Goal: Contribute content

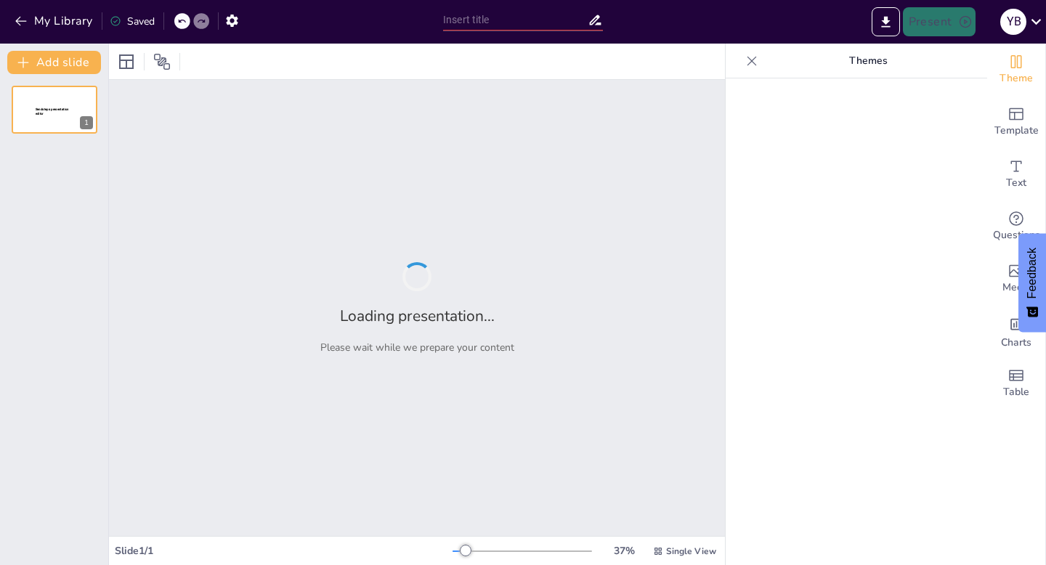
type input "Unlocking the Power of Teamwork: Boosting Referrals Together"
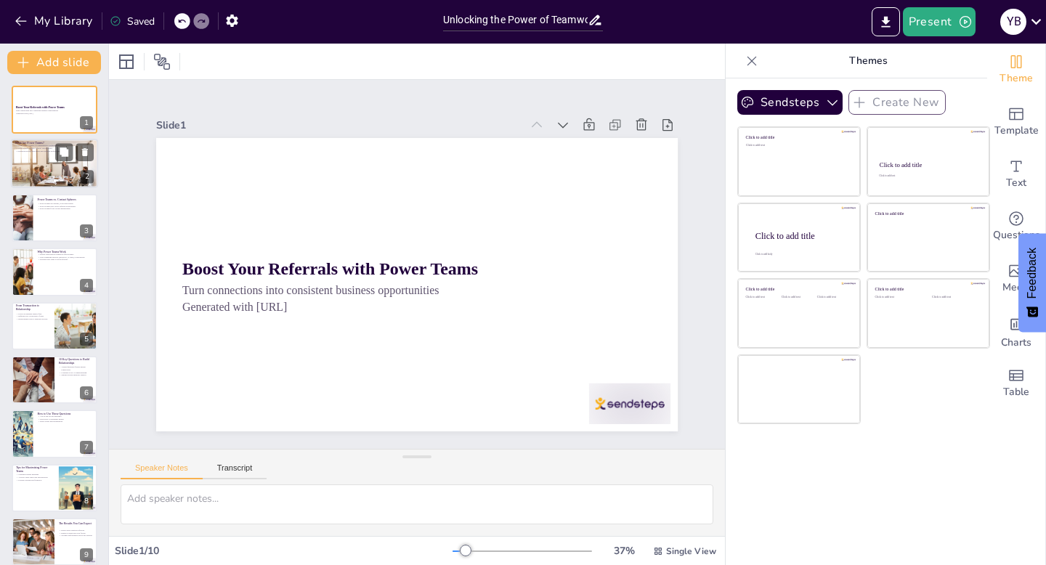
click at [50, 173] on div at bounding box center [54, 163] width 87 height 58
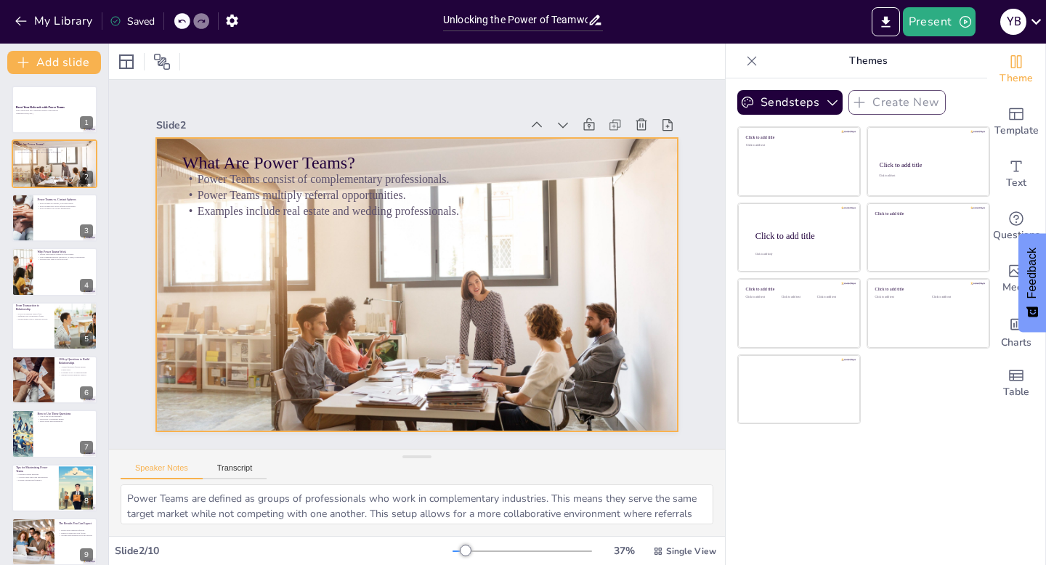
scroll to position [29, 0]
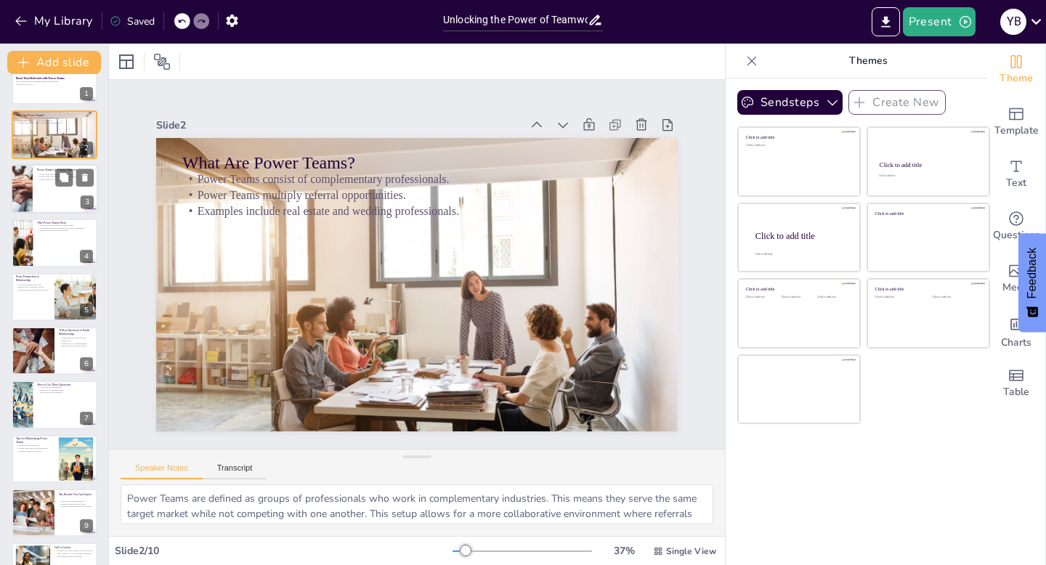
click at [38, 193] on div at bounding box center [54, 188] width 87 height 49
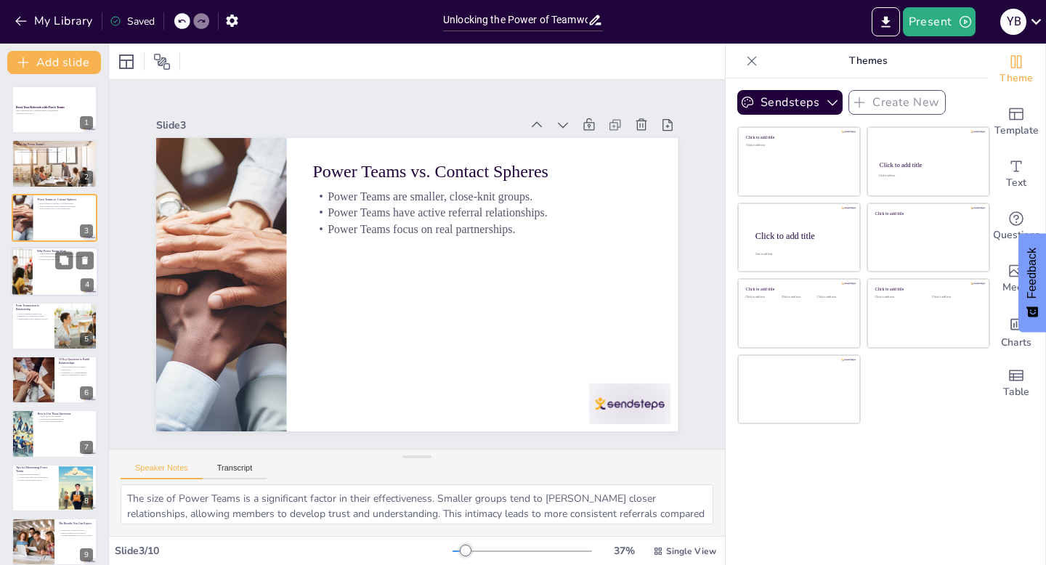
click at [41, 267] on div at bounding box center [54, 271] width 87 height 49
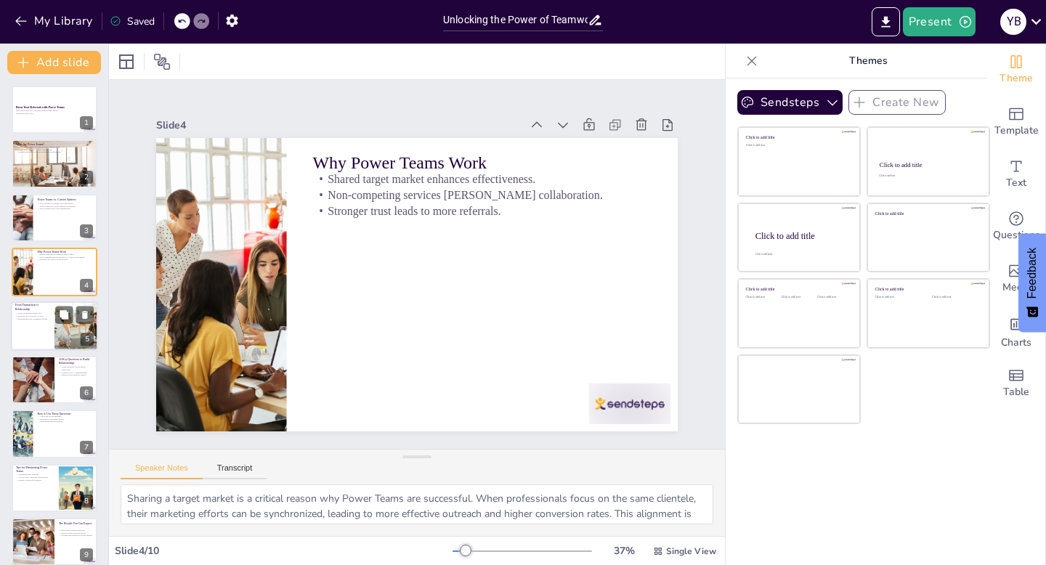
click at [45, 332] on div at bounding box center [54, 326] width 87 height 49
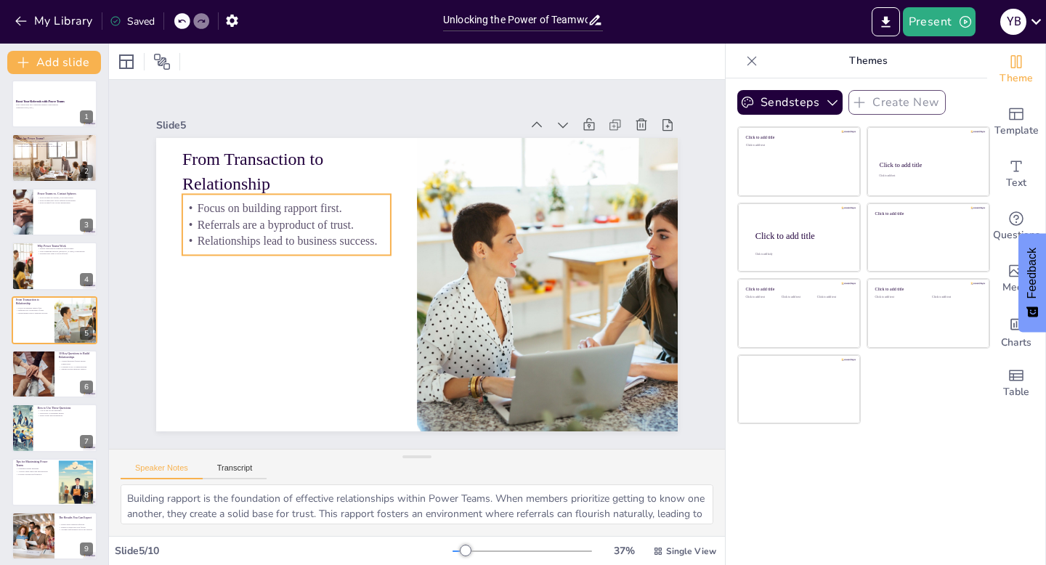
scroll to position [35, 0]
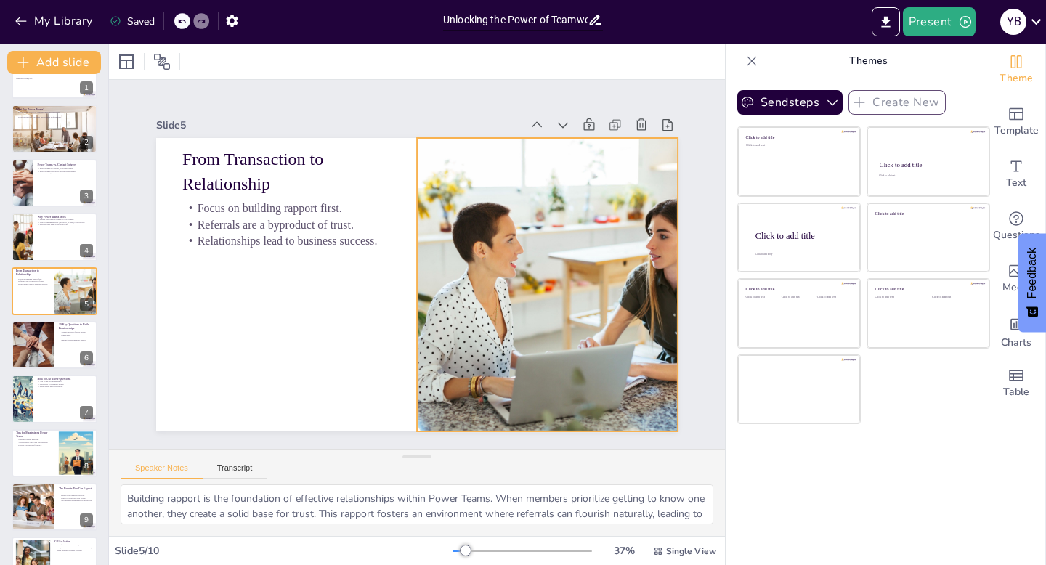
click at [466, 249] on div at bounding box center [534, 324] width 509 height 416
click at [108, 346] on div at bounding box center [108, 305] width 6 height 522
click at [48, 344] on div at bounding box center [33, 344] width 74 height 49
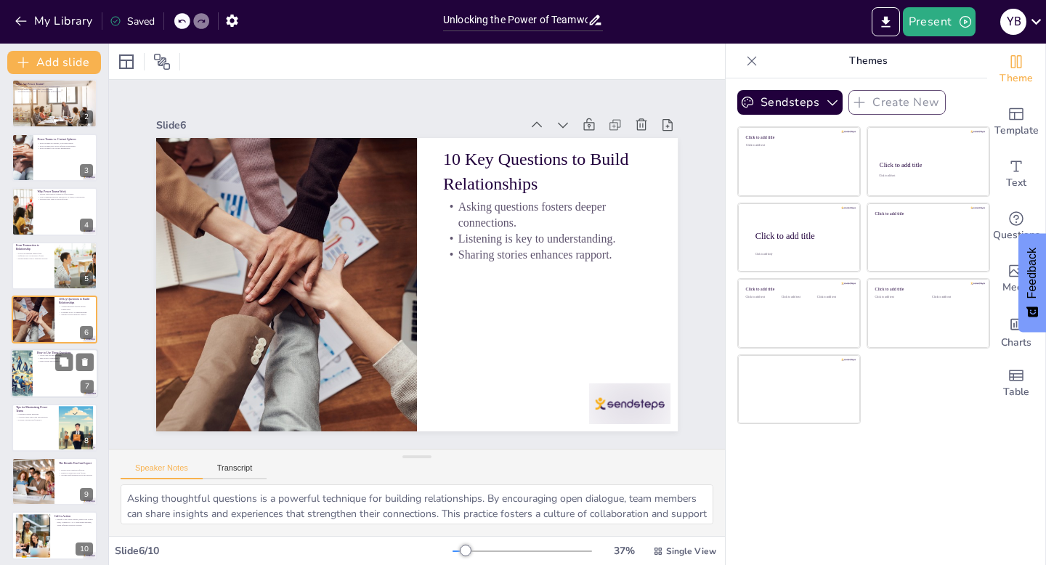
click at [26, 370] on div at bounding box center [21, 374] width 87 height 49
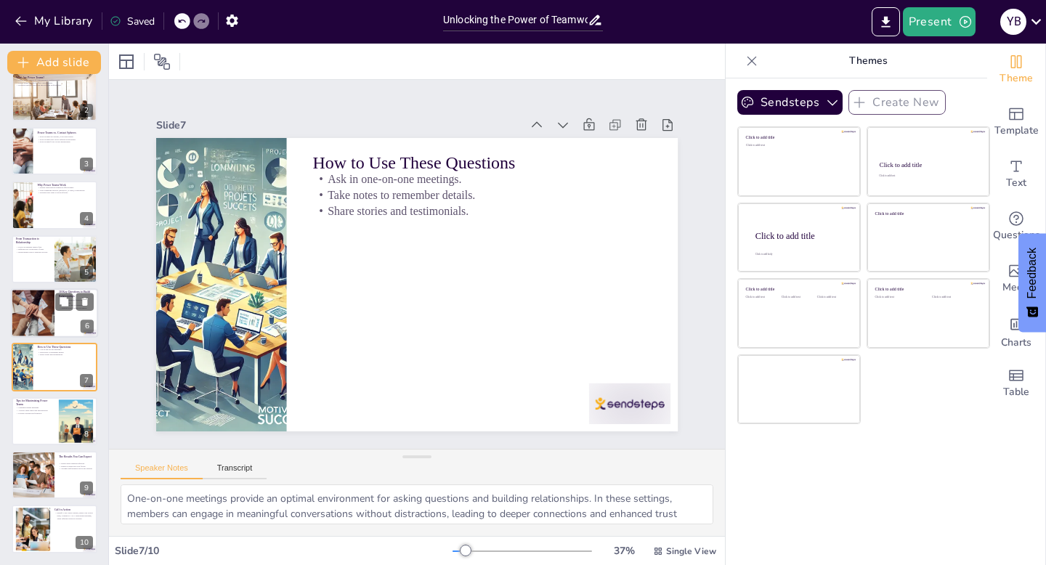
click at [37, 305] on div at bounding box center [33, 312] width 74 height 49
type textarea "Asking thoughtful questions is a powerful technique for building relationships.…"
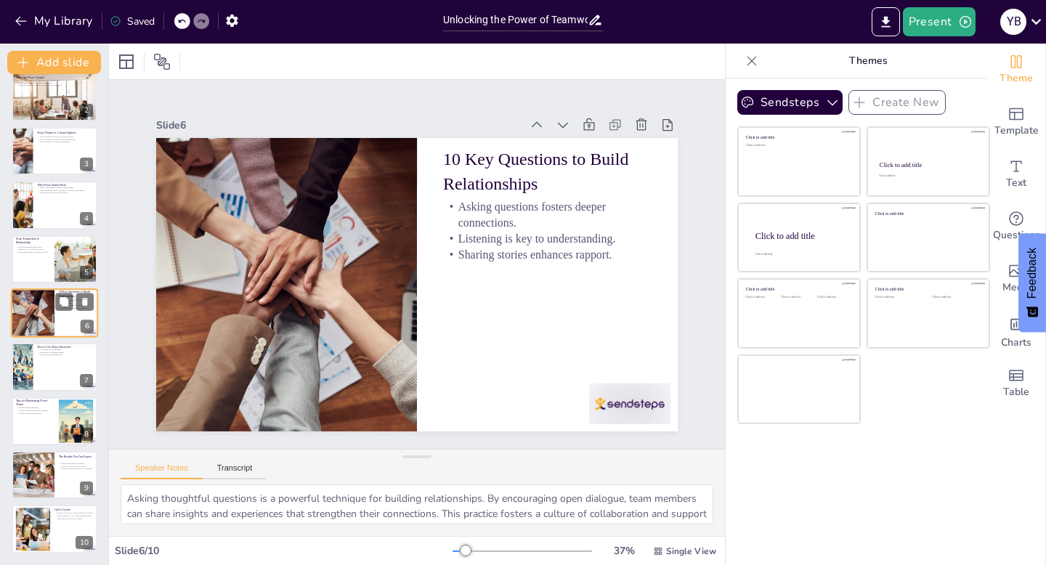
scroll to position [60, 0]
